Goal: Transaction & Acquisition: Download file/media

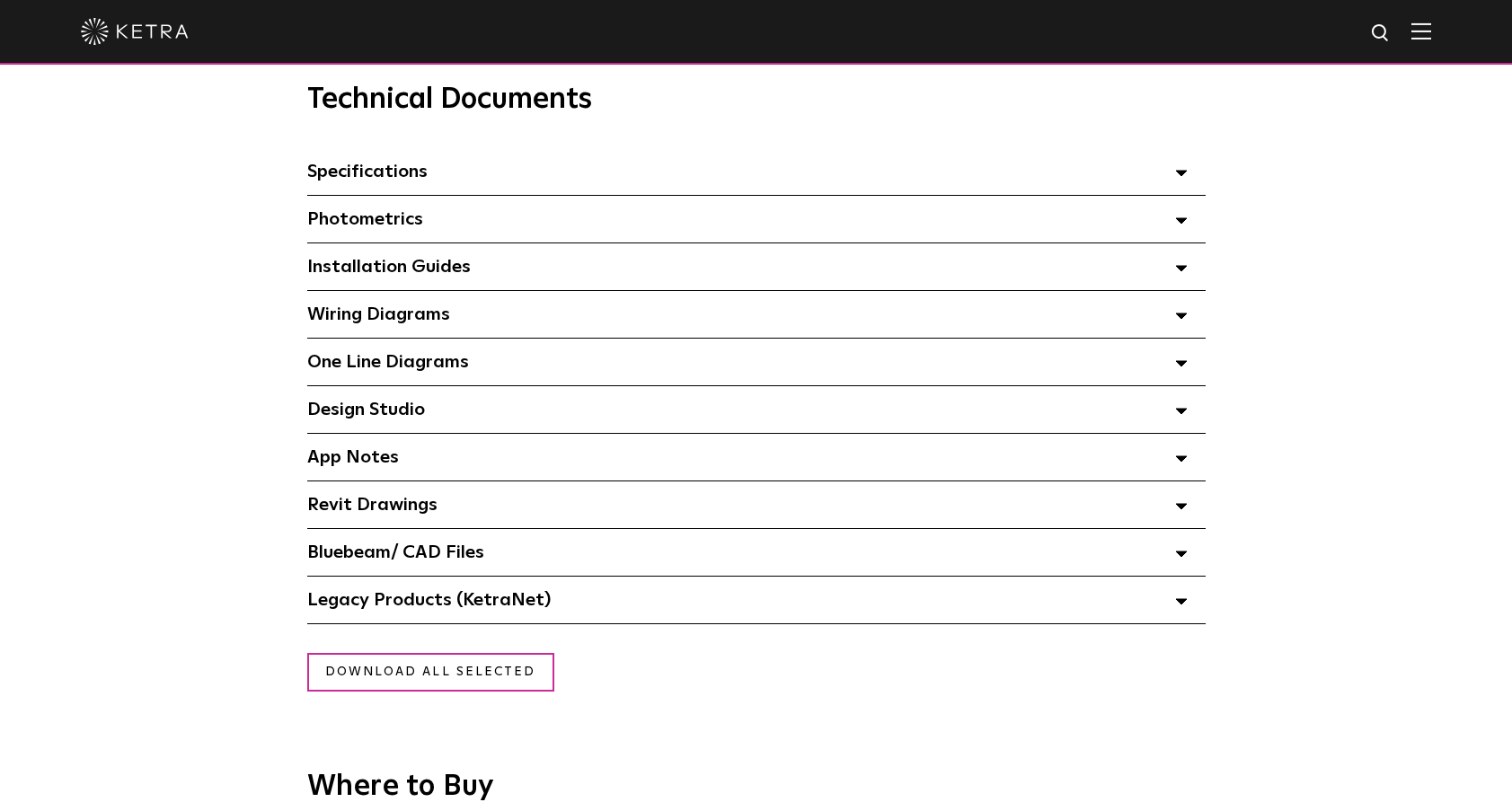
click at [340, 265] on span "Installation Guides Select checkboxes to use the bulk download option below" at bounding box center [389, 266] width 164 height 18
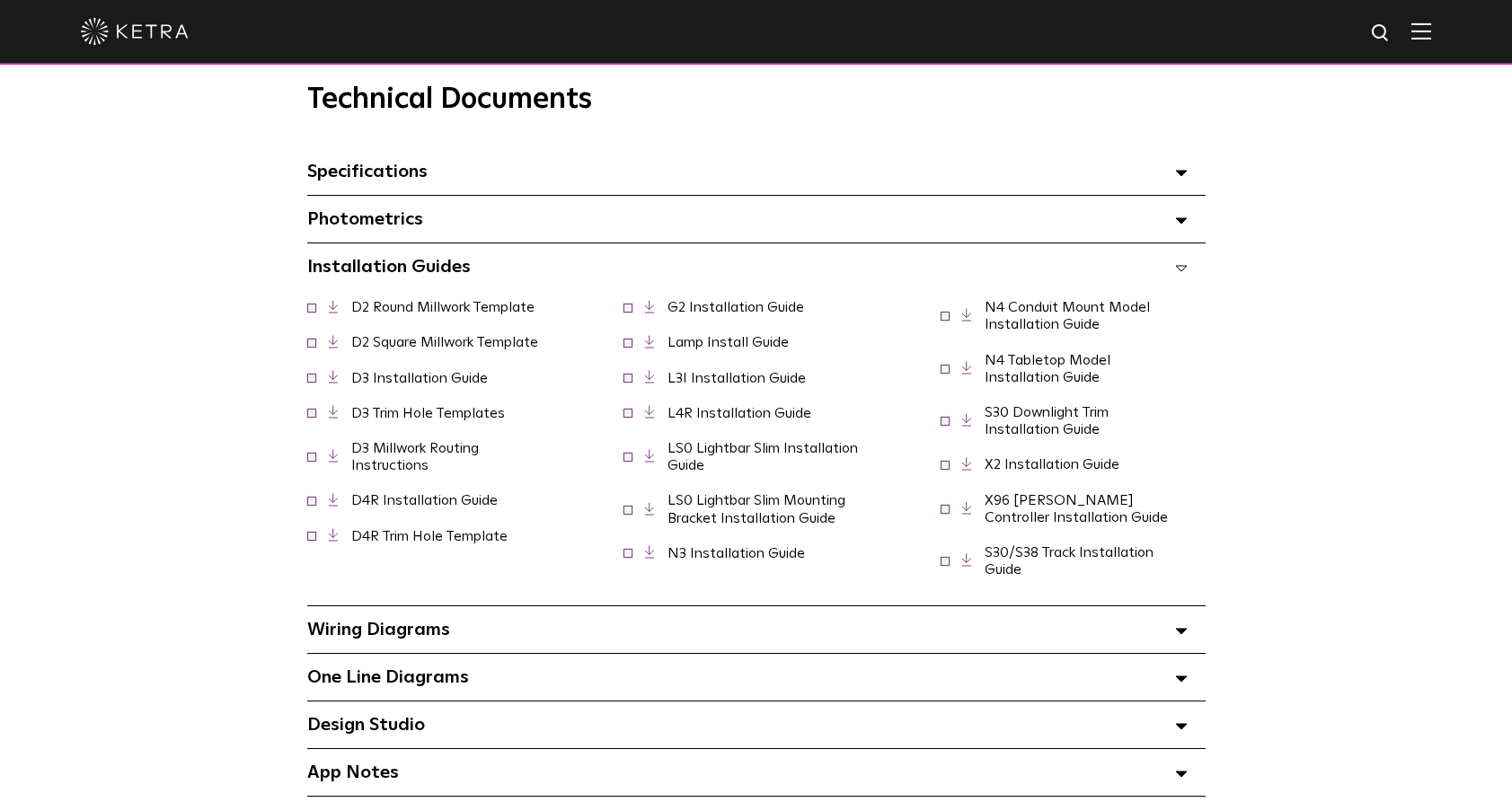
click at [405, 350] on link "D2 Square Millwork Template" at bounding box center [444, 342] width 187 height 14
click at [380, 314] on link "D2 Round Millwork Template" at bounding box center [442, 307] width 183 height 14
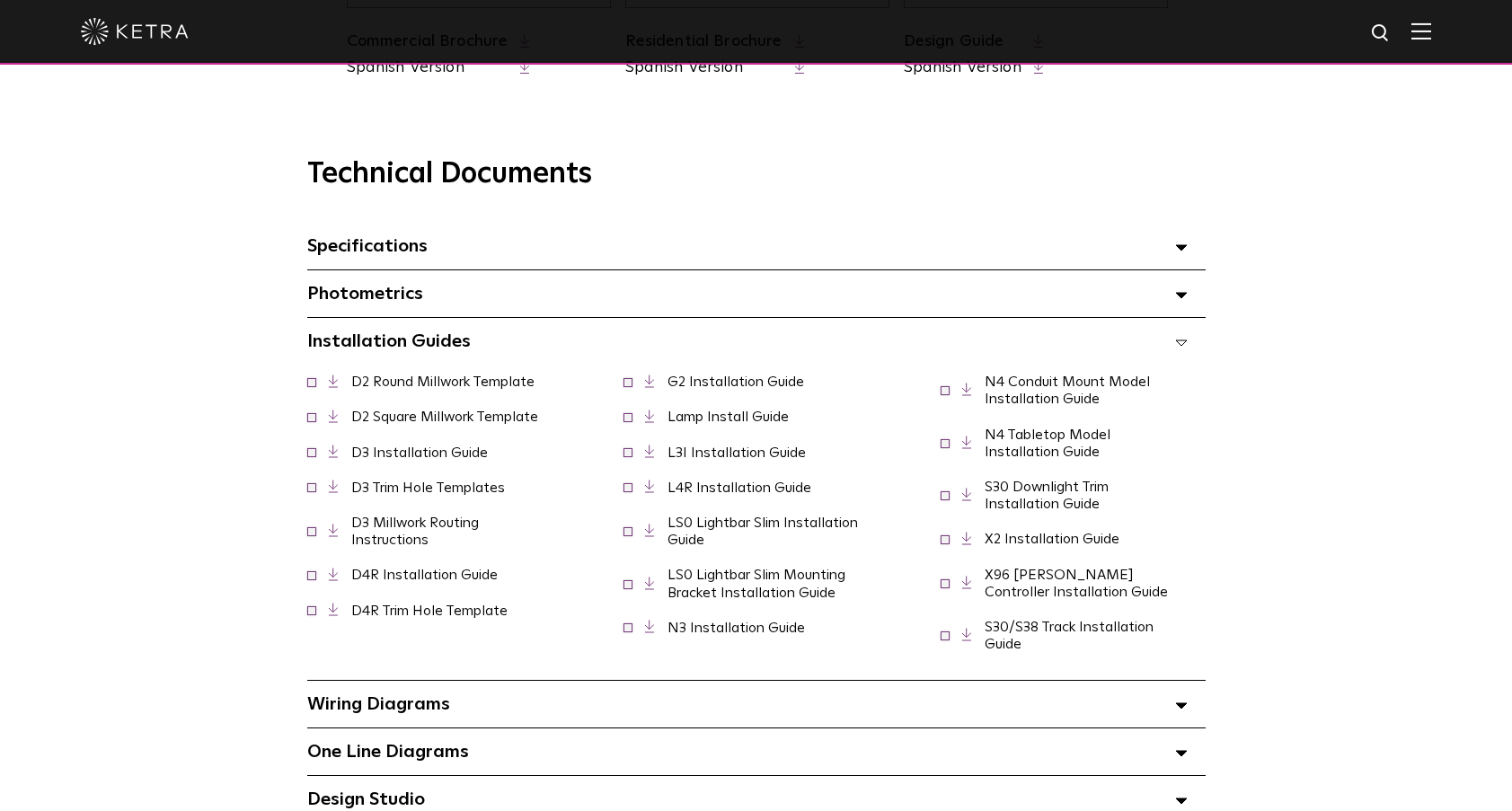
scroll to position [1168, 0]
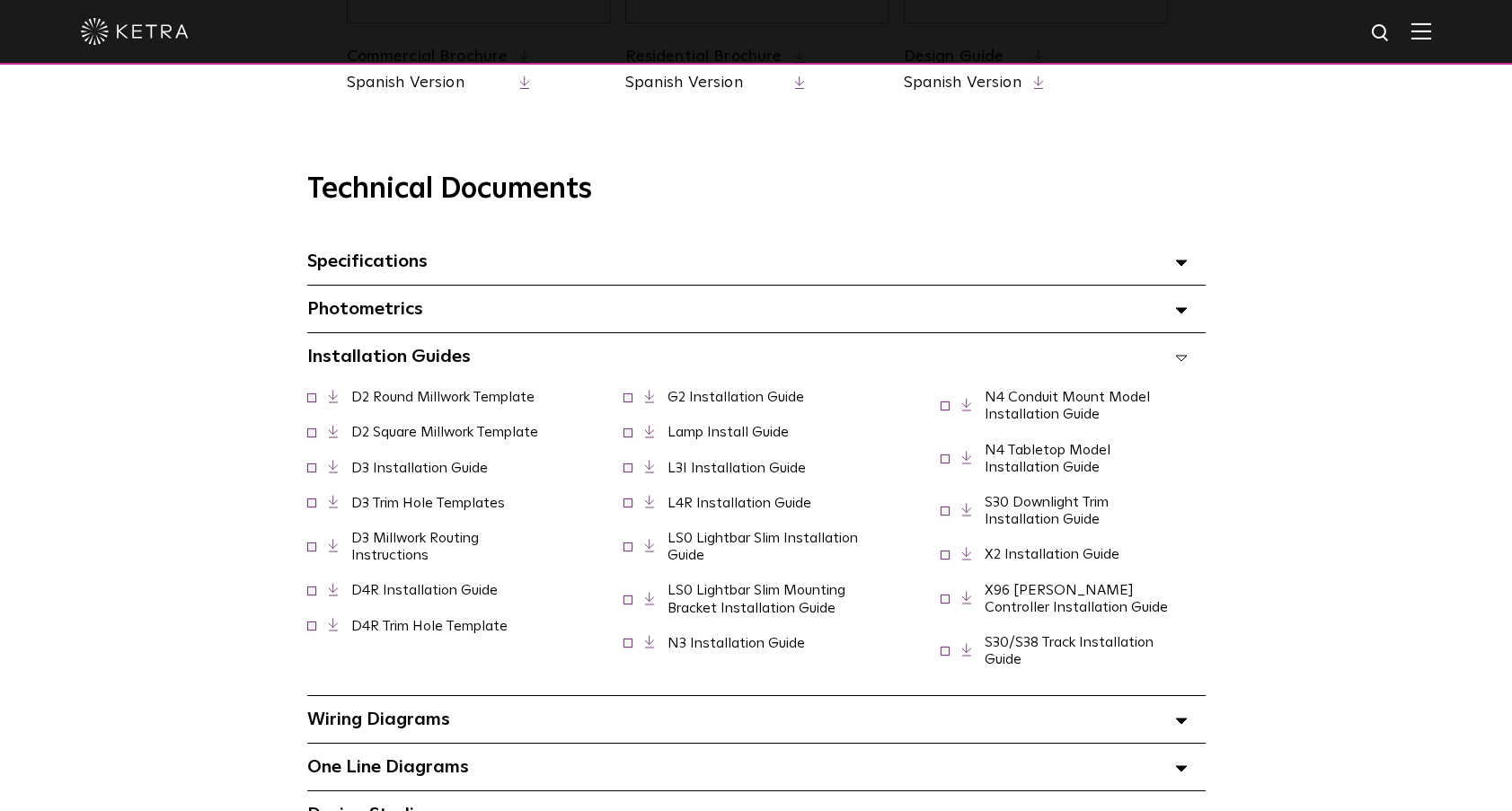
click at [406, 405] on link "D2 Round Millwork Template" at bounding box center [442, 397] width 183 height 14
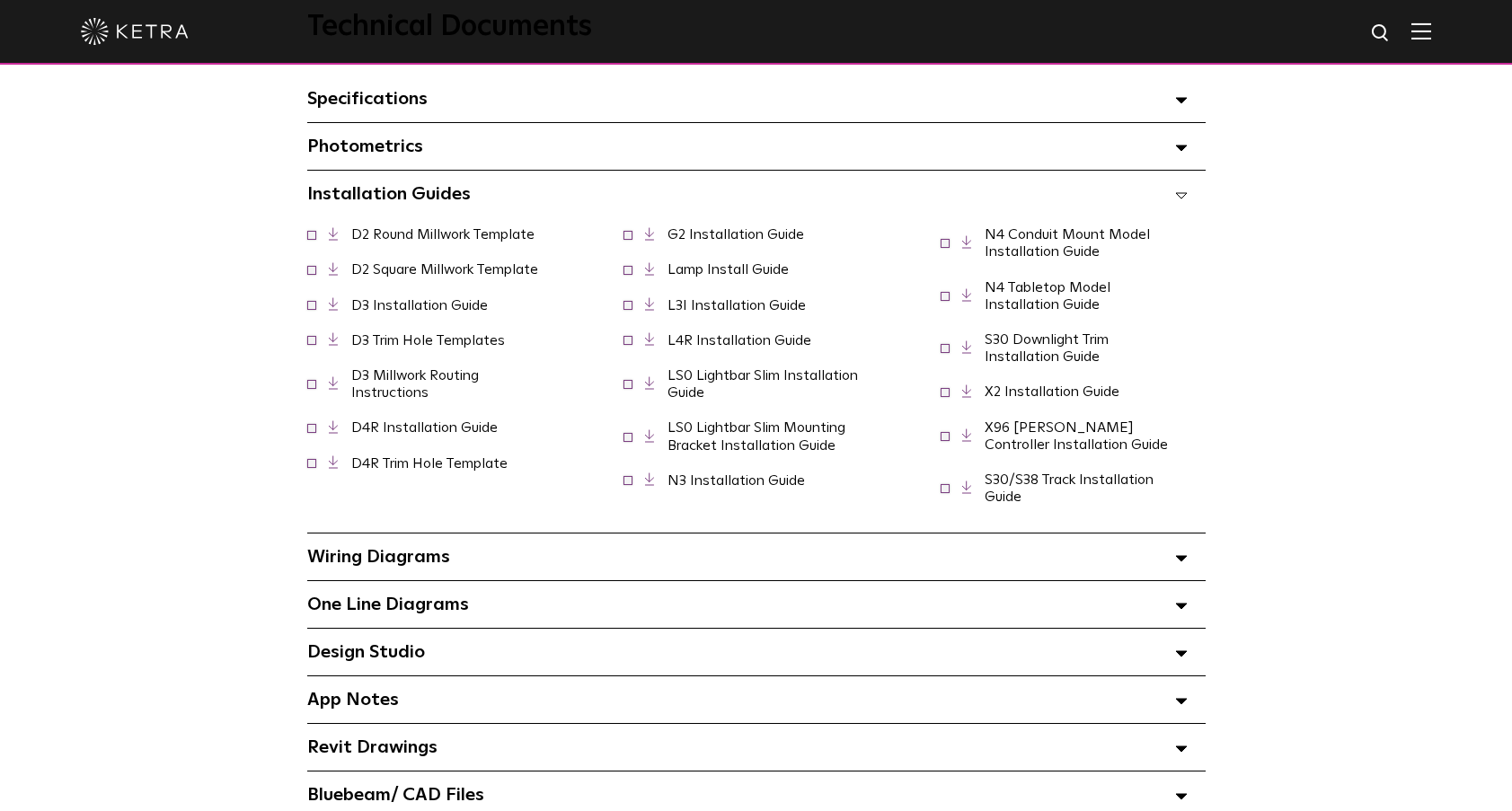
scroll to position [1348, 0]
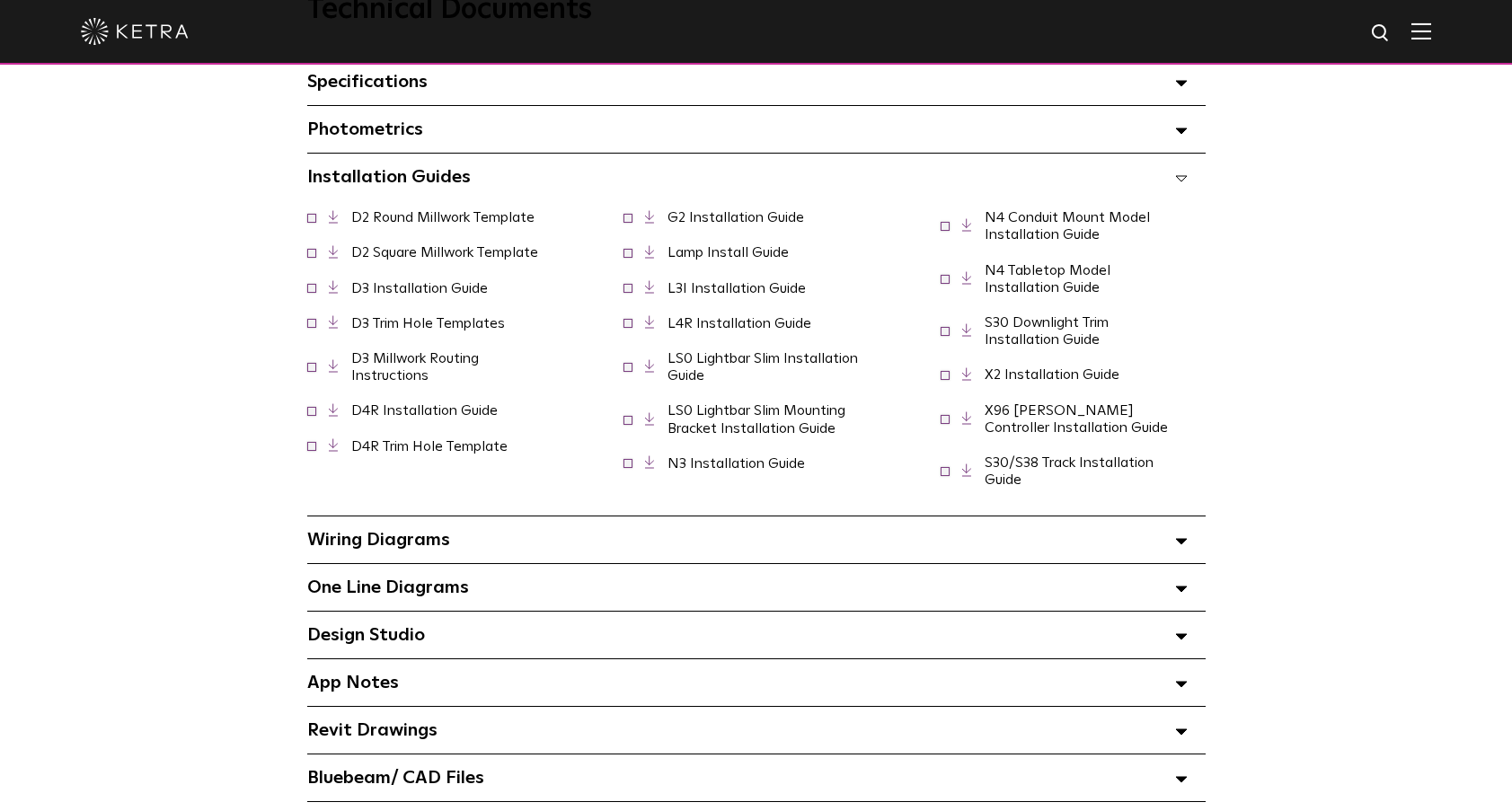
click at [398, 225] on link "D2 Round Millwork Template" at bounding box center [442, 218] width 183 height 14
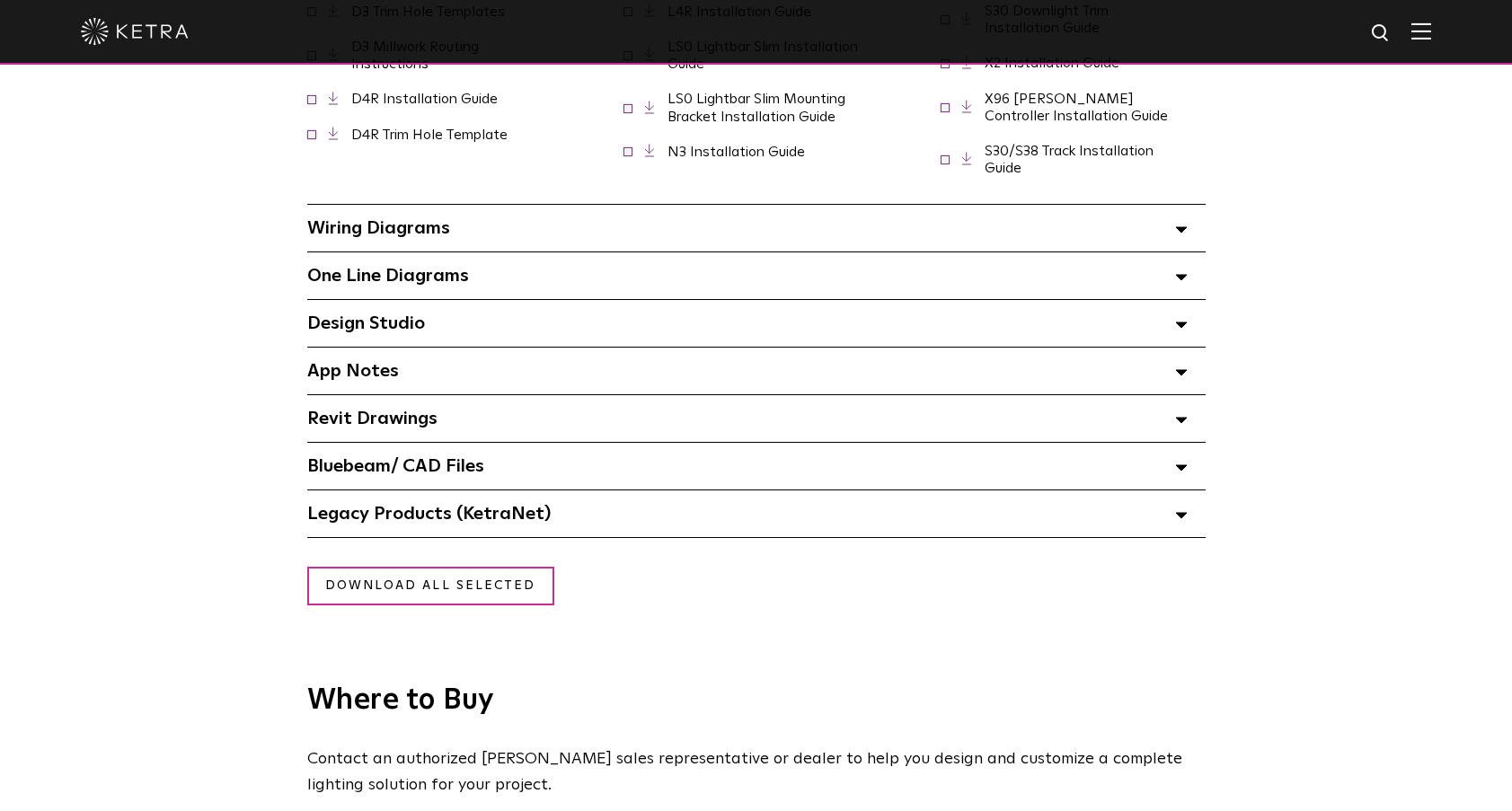
scroll to position [1707, 0]
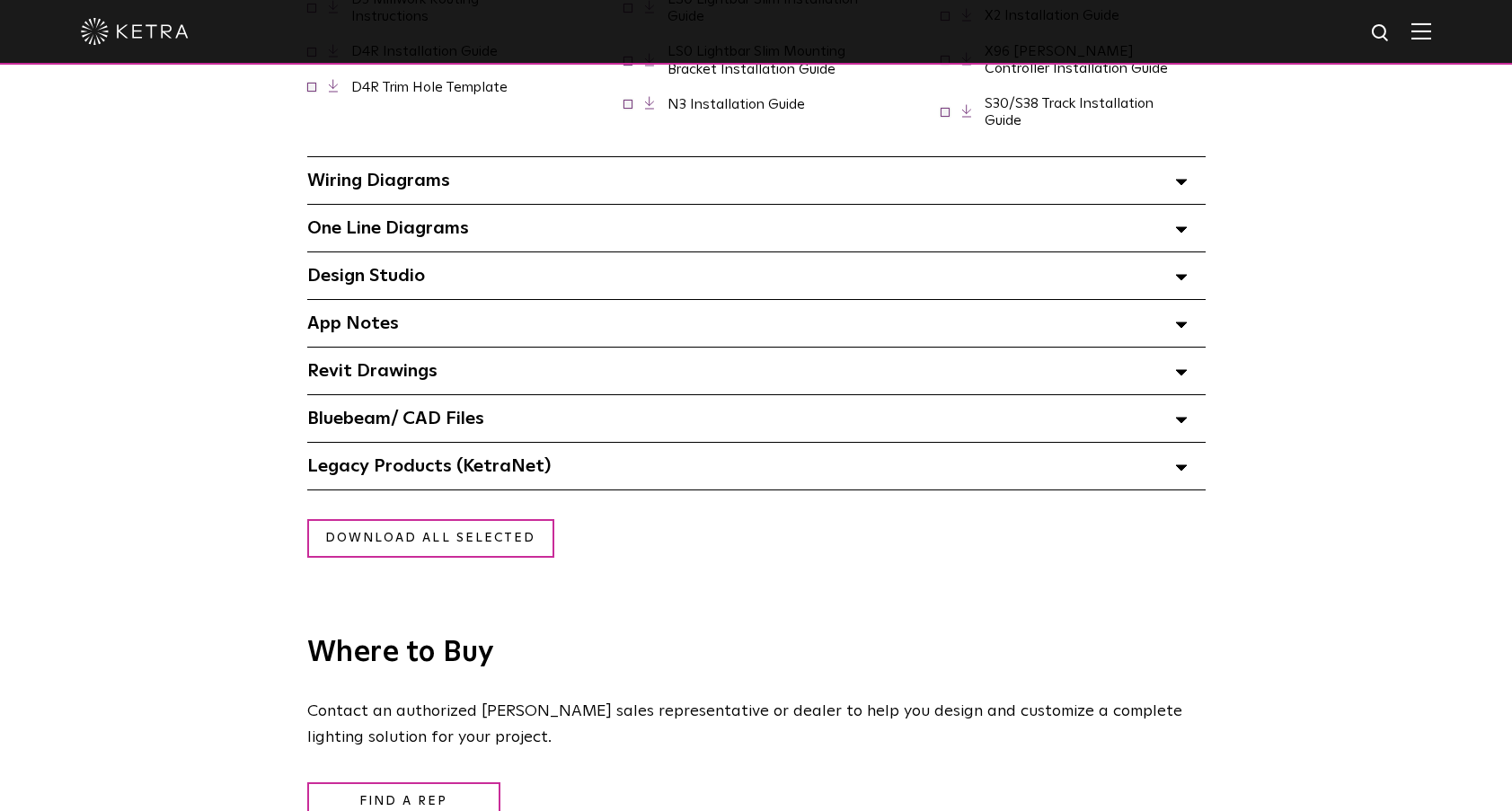
click at [378, 227] on span "One Line Diagrams Select checkboxes to use the bulk download option below" at bounding box center [388, 229] width 162 height 18
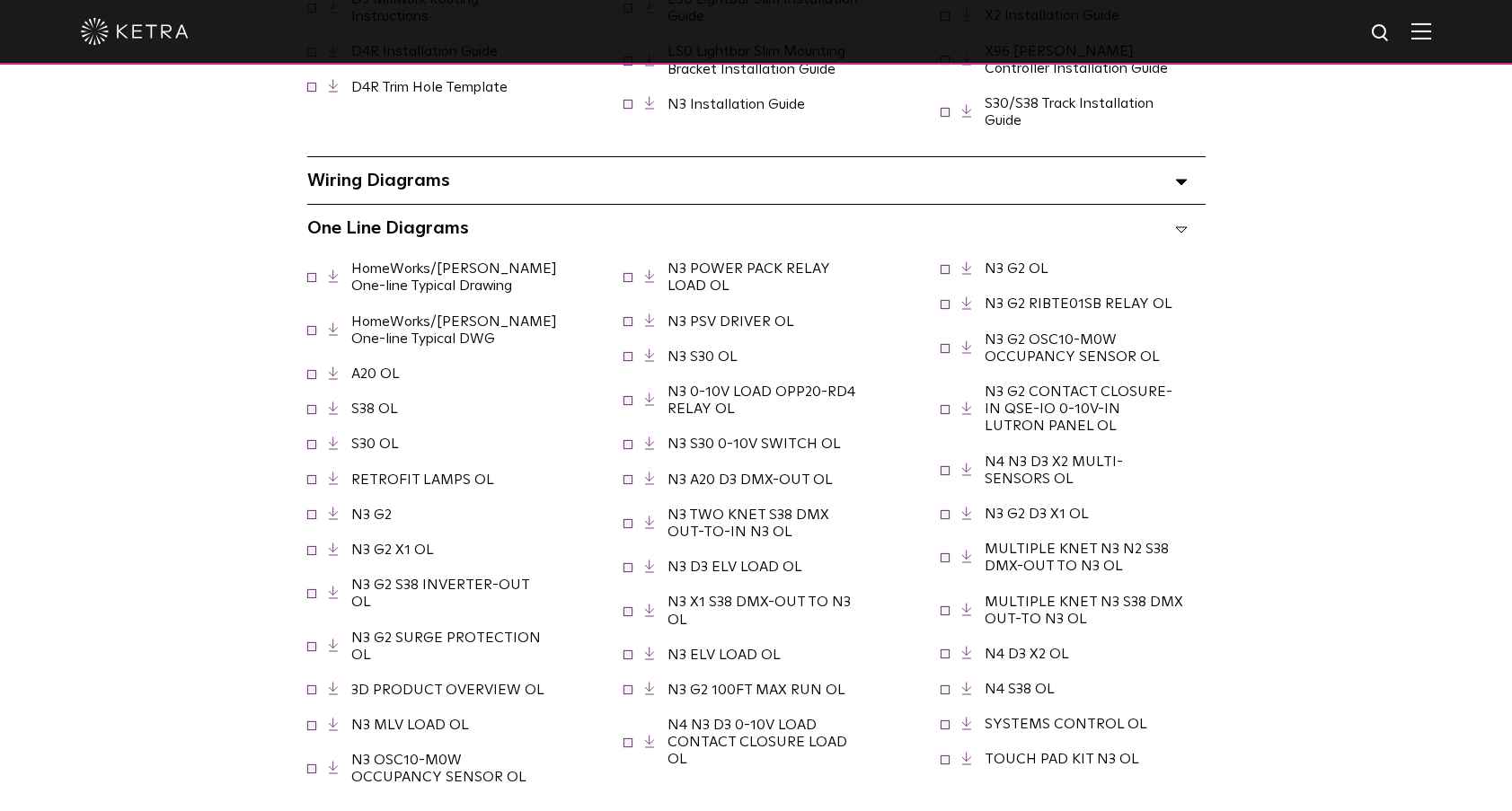
click at [378, 227] on span "One Line Diagrams Select checkboxes to use the bulk download option below" at bounding box center [388, 229] width 162 height 18
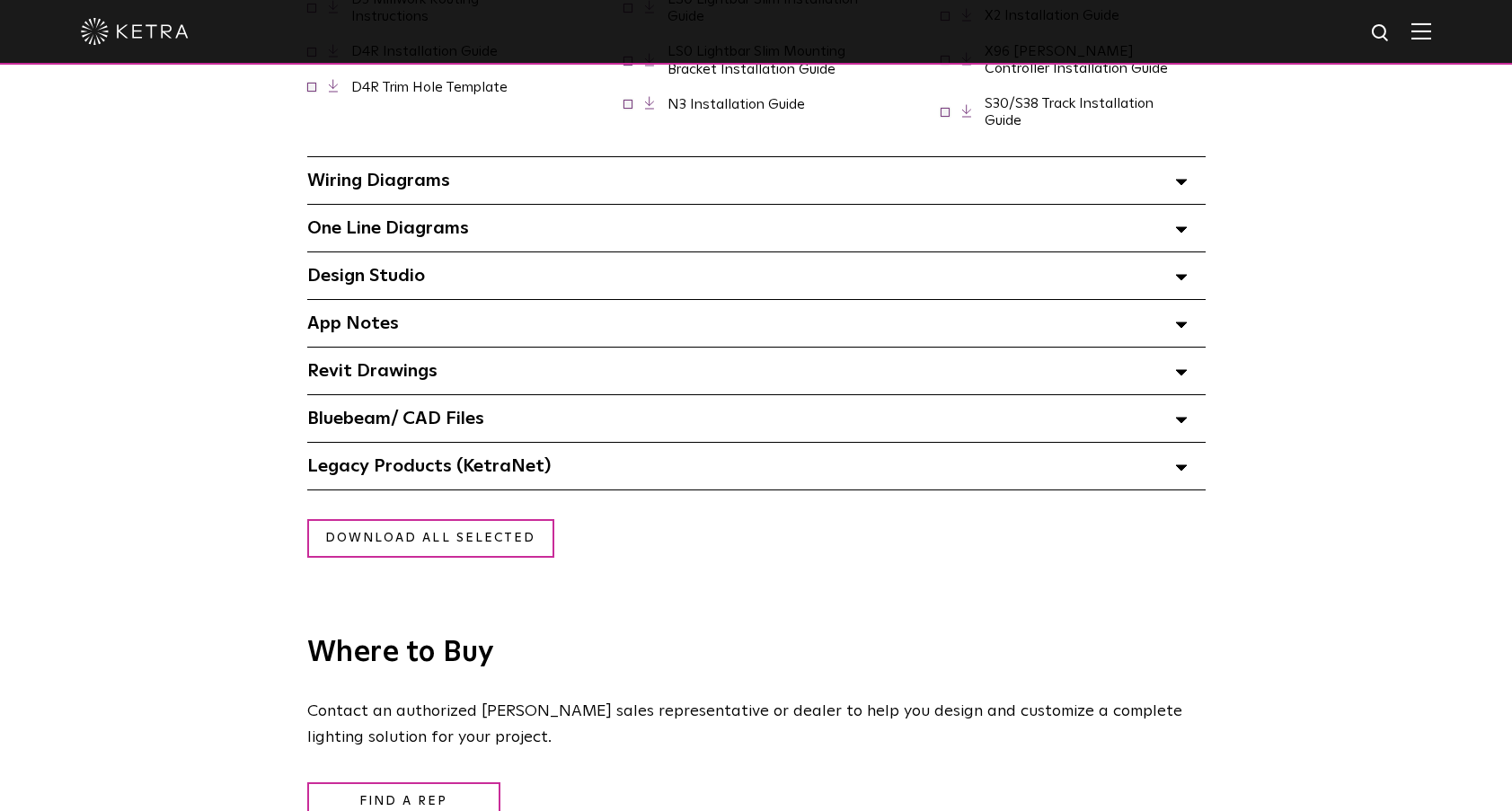
click at [332, 379] on span "Revit Drawings Select checkboxes to use the bulk download option below" at bounding box center [372, 371] width 130 height 18
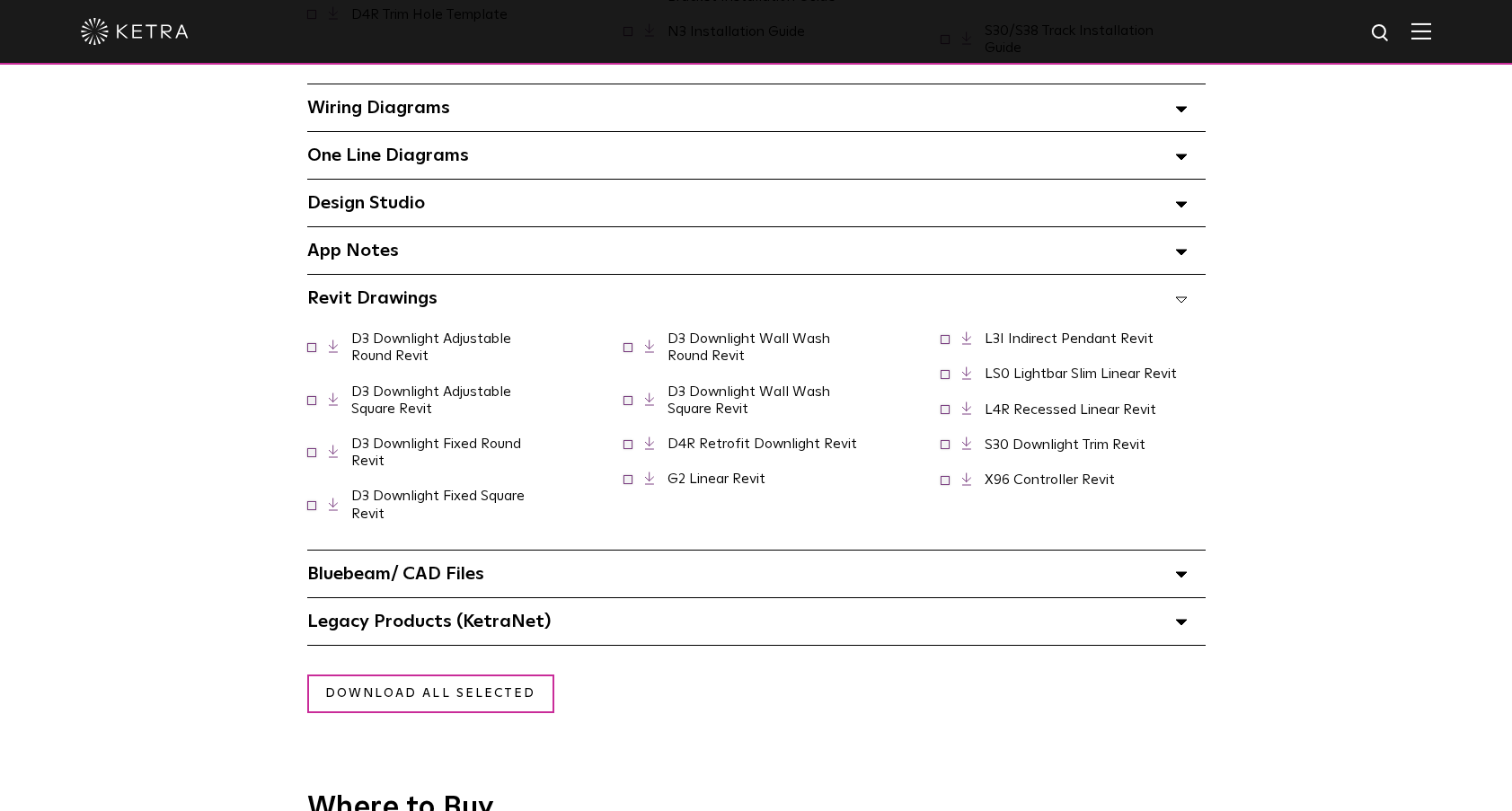
scroll to position [1886, 0]
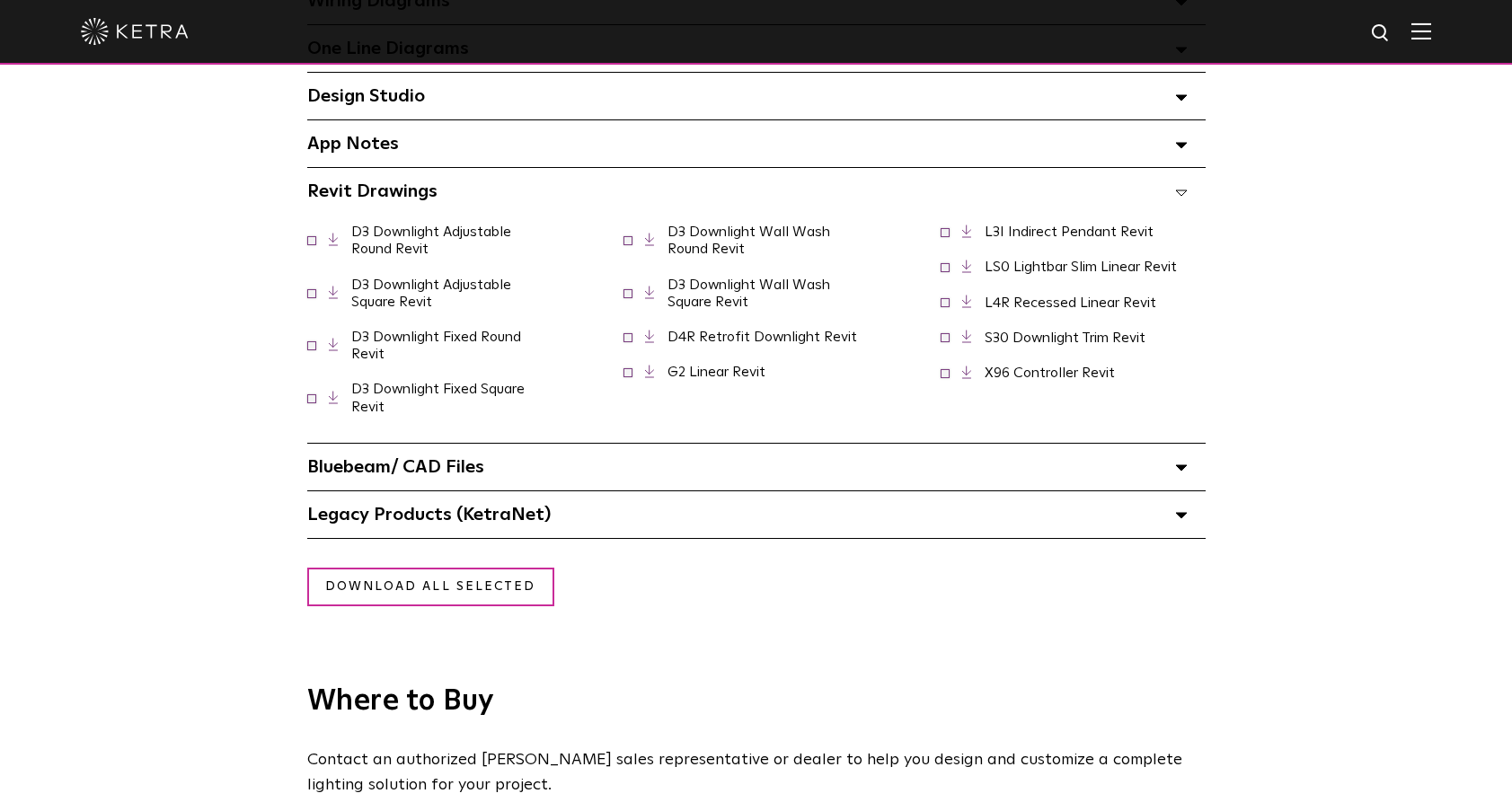
click at [351, 524] on span "Legacy Products (KetraNet) Select checkboxes to use the bulk download option be…" at bounding box center [428, 515] width 244 height 18
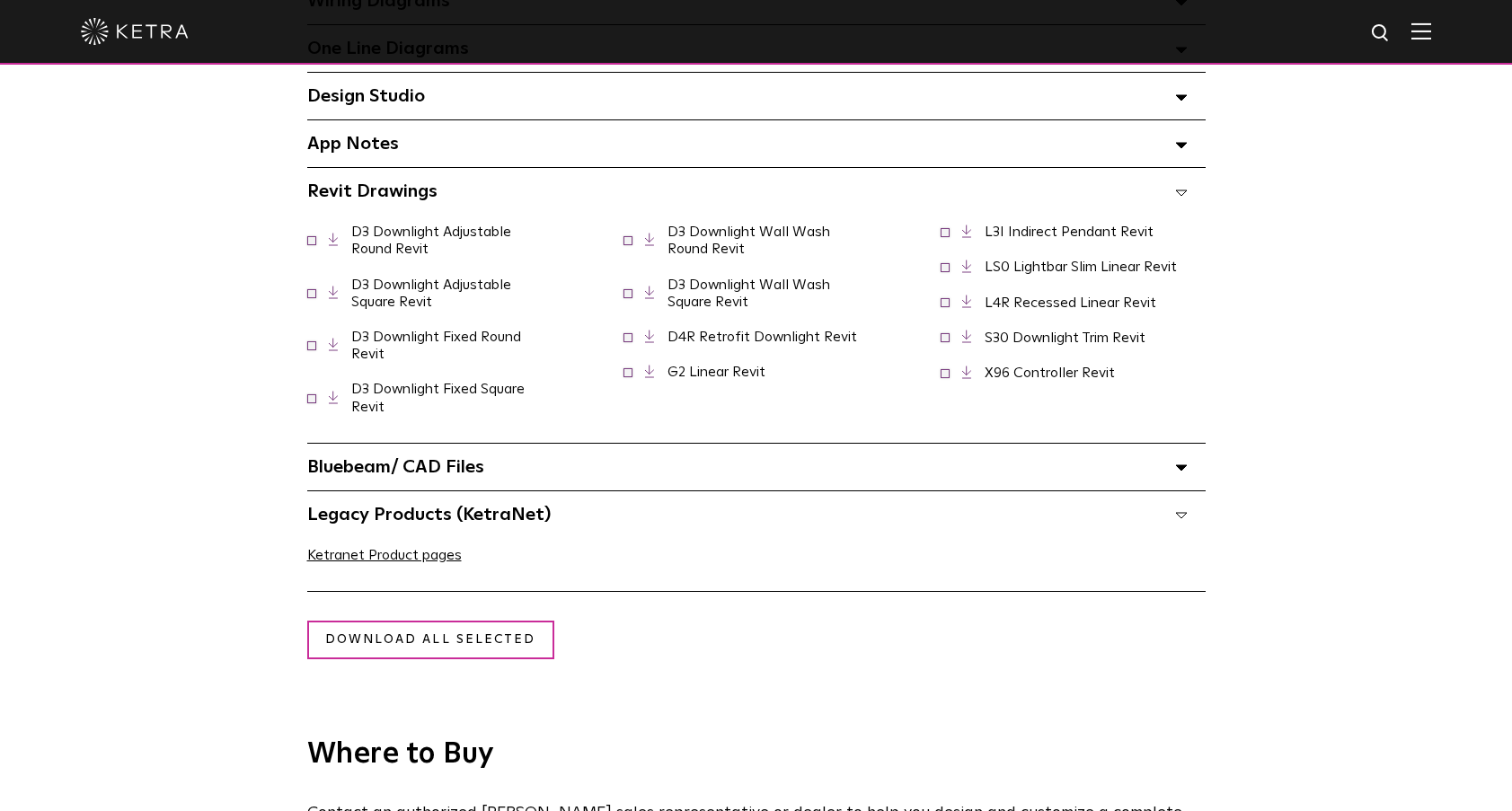
click at [351, 524] on span "Legacy Products (KetraNet) Select checkboxes to use the bulk download option be…" at bounding box center [428, 515] width 244 height 18
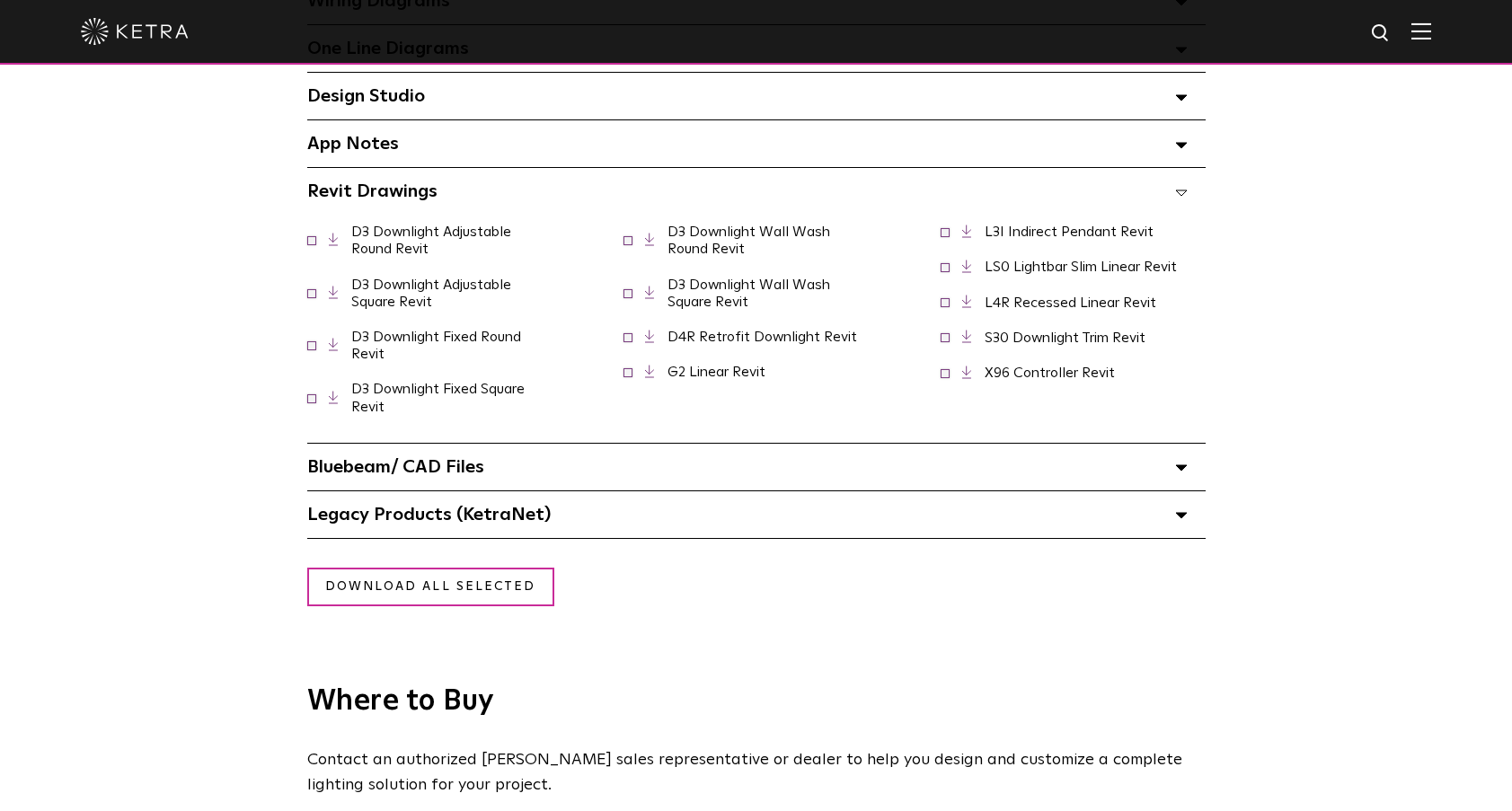
click at [351, 476] on span "Bluebeam/ CAD Files" at bounding box center [396, 467] width 177 height 18
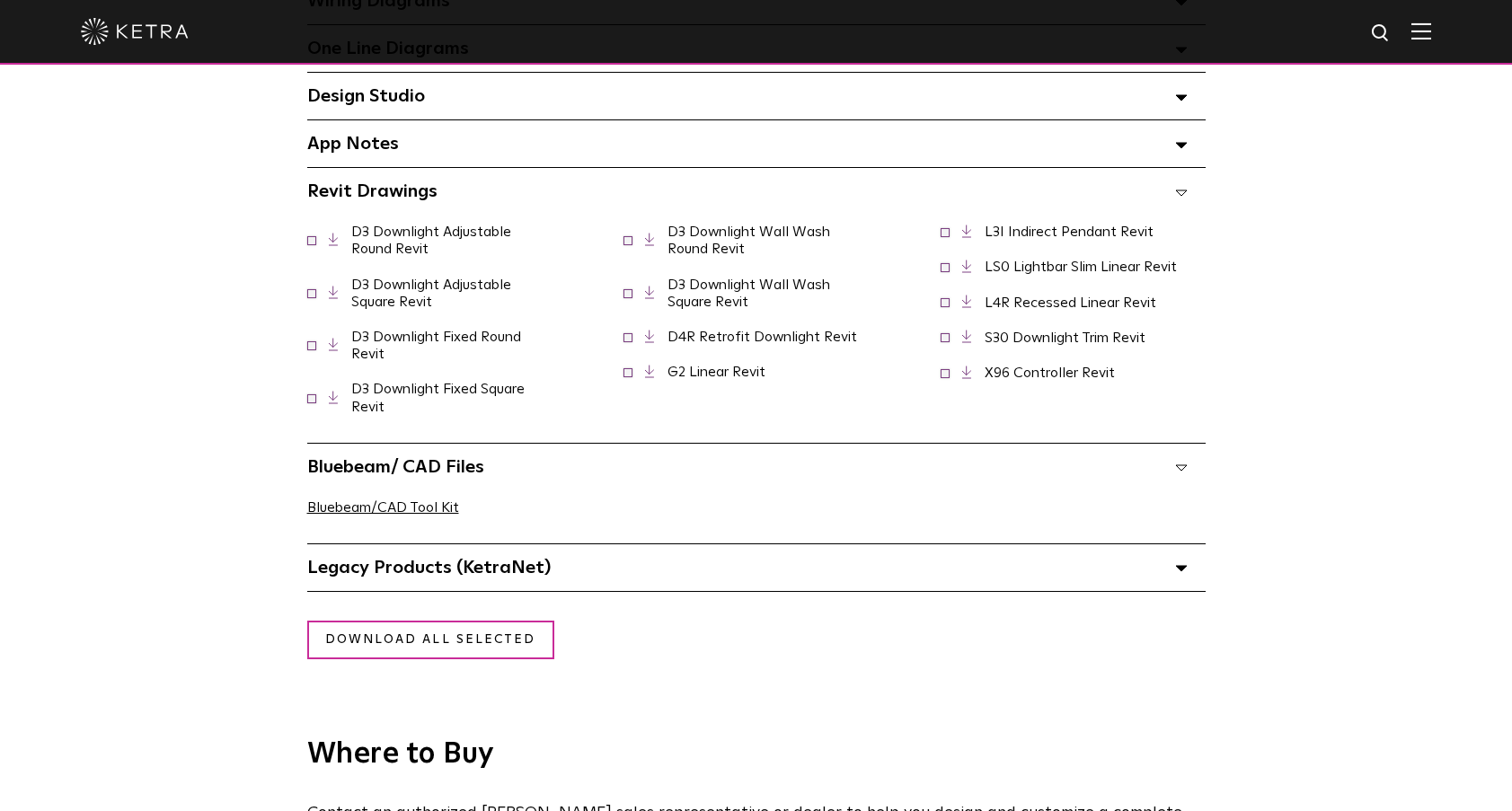
click at [351, 476] on span "Bluebeam/ CAD Files" at bounding box center [396, 467] width 177 height 18
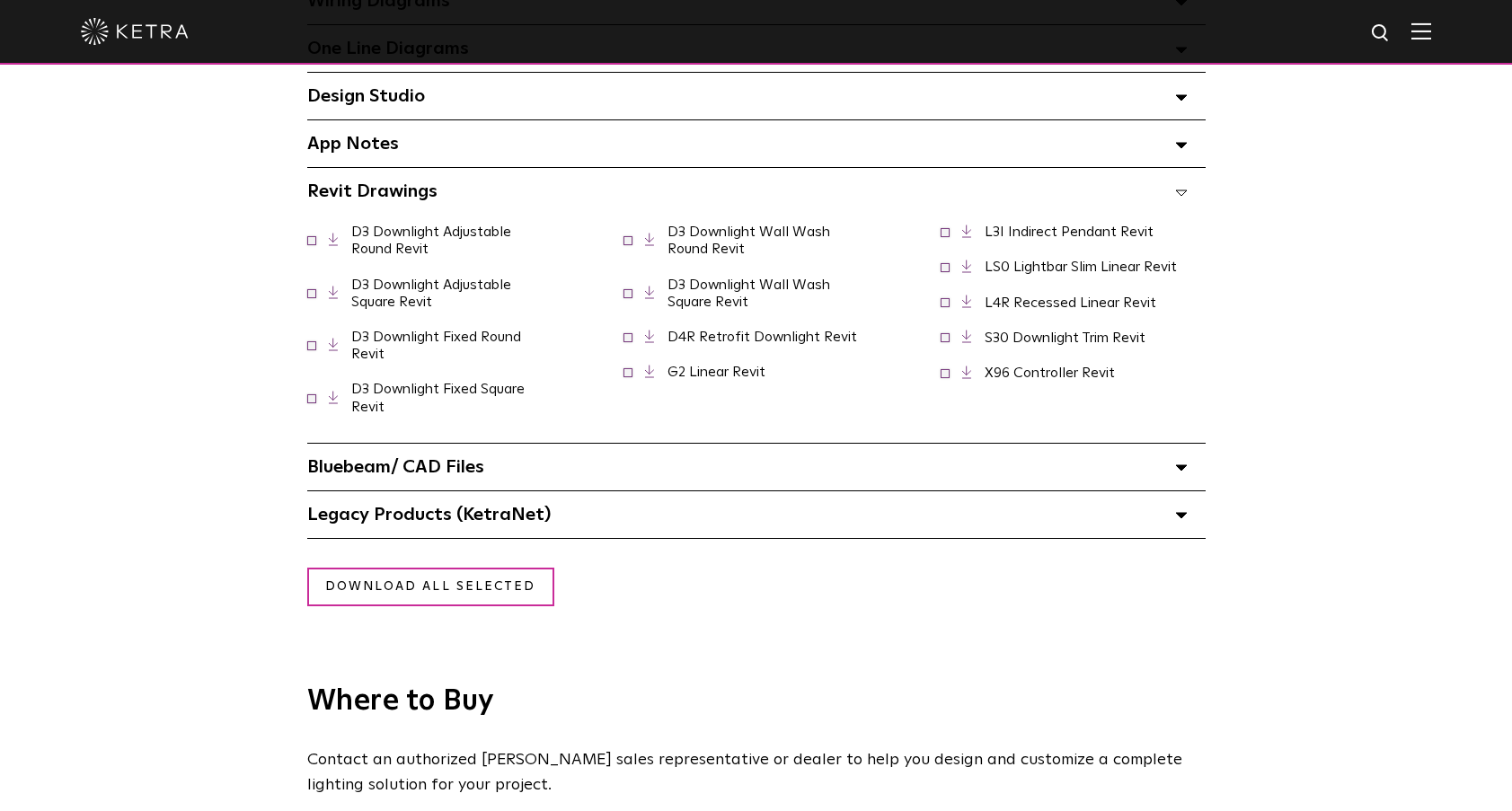
click at [718, 376] on link "G2 Linear Revit" at bounding box center [717, 372] width 98 height 14
